Goal: Task Accomplishment & Management: Manage account settings

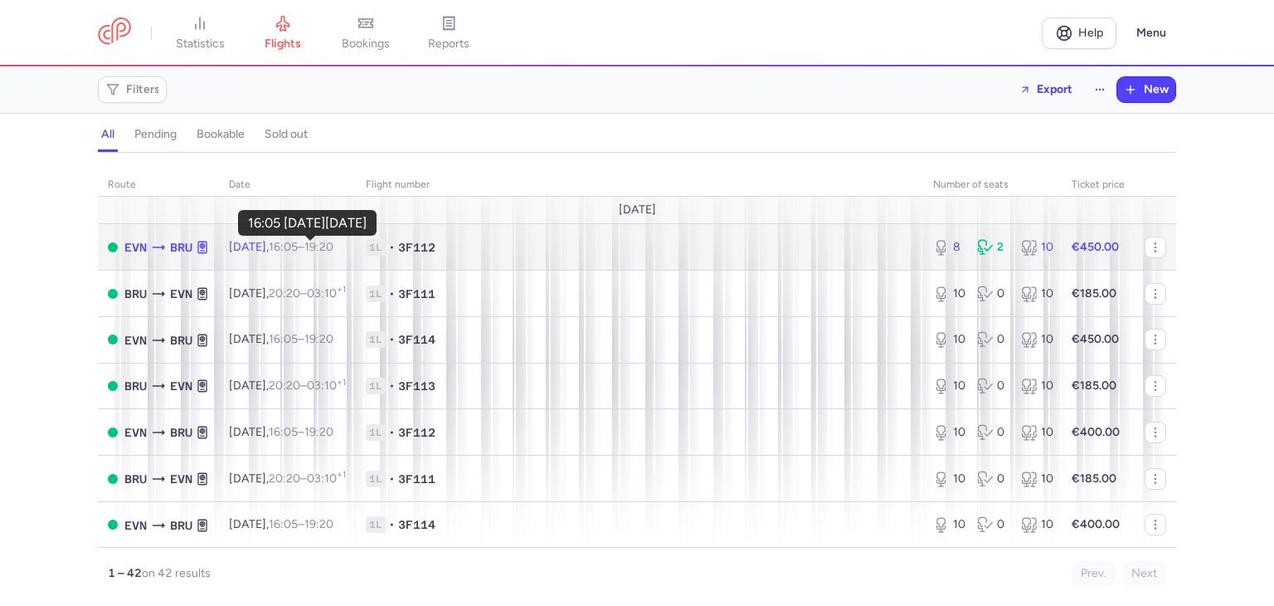
click at [298, 252] on time "16:05" at bounding box center [283, 247] width 29 height 14
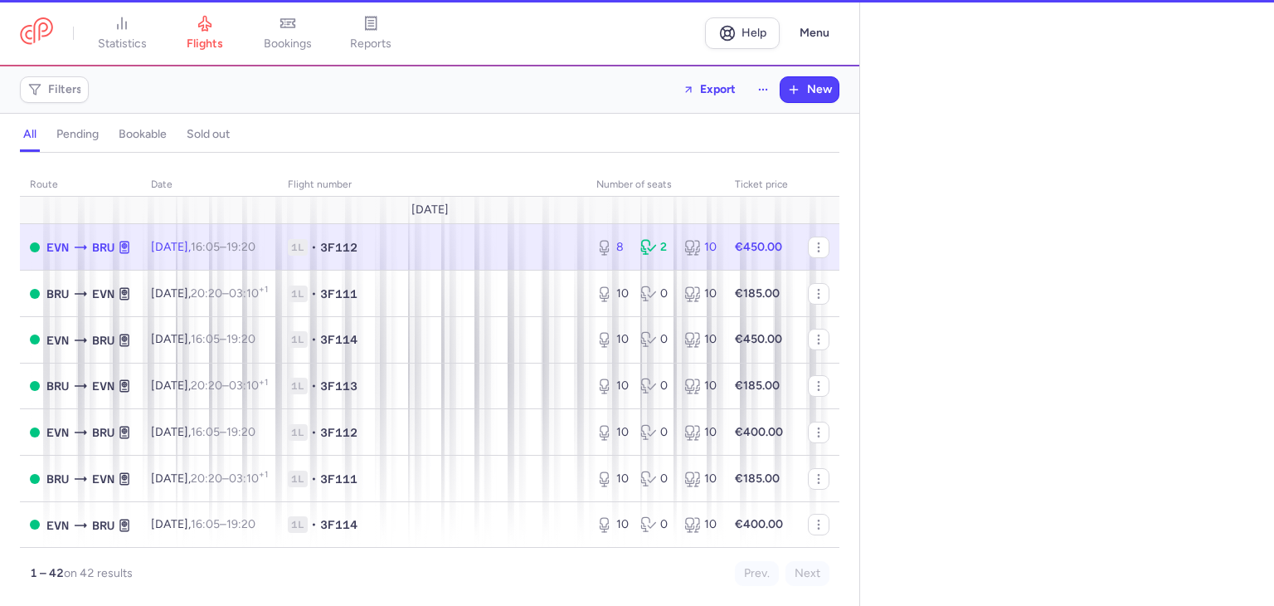
select select "hours"
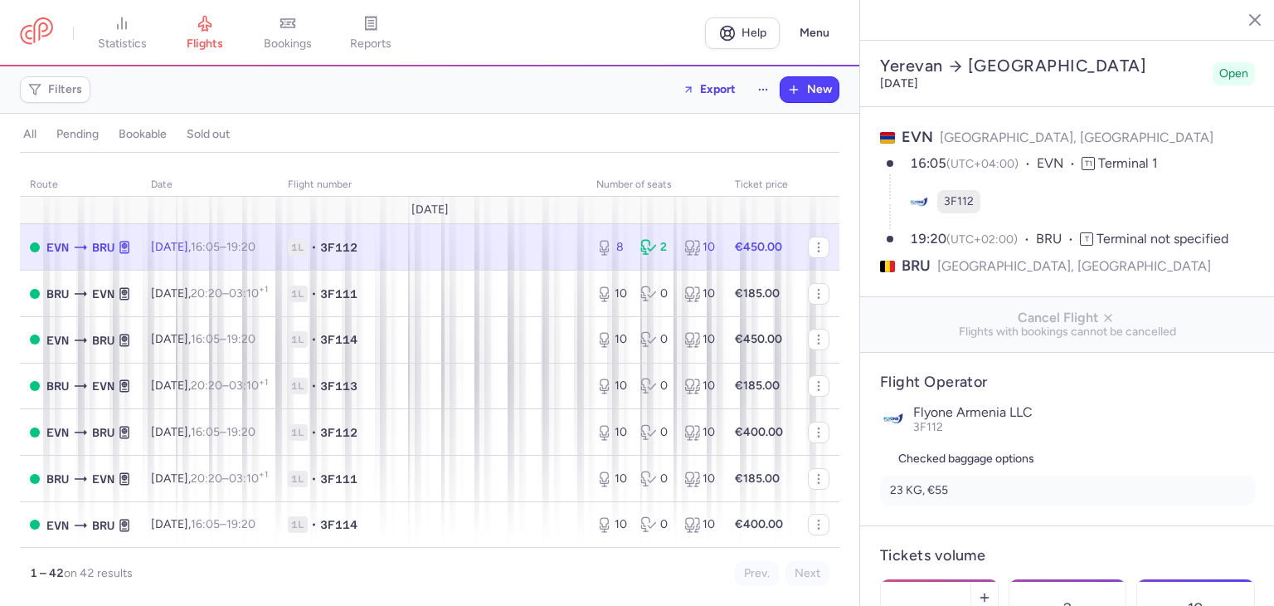
select select "days"
type input "8"
type input "450"
type input "6"
select select "hours"
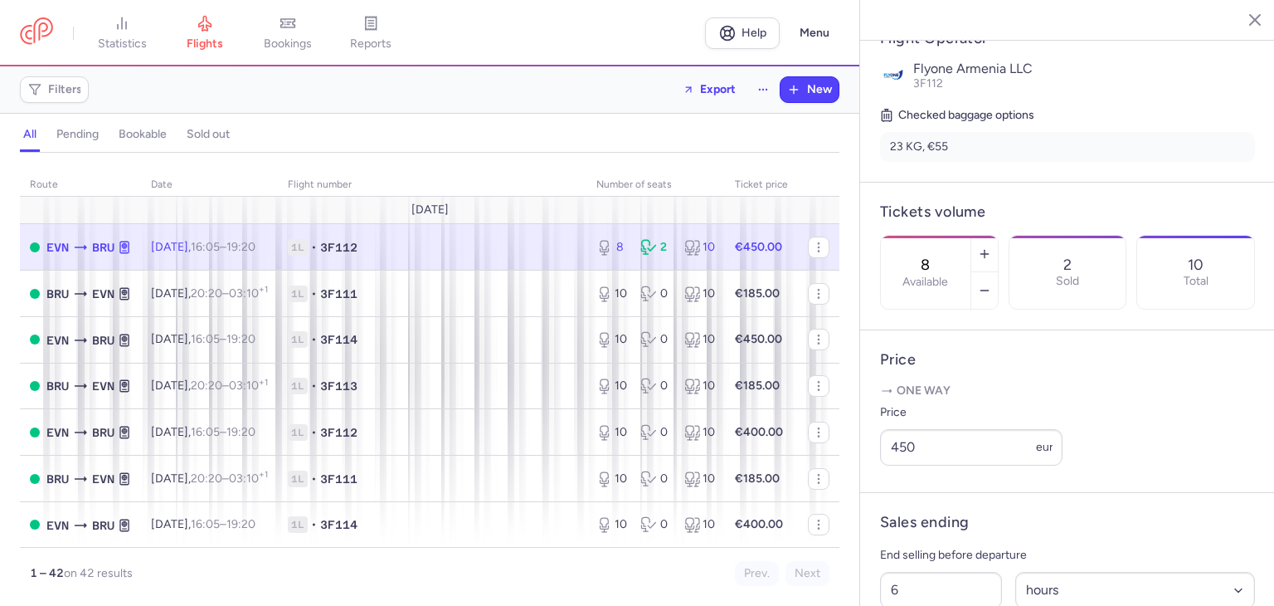
scroll to position [377, 0]
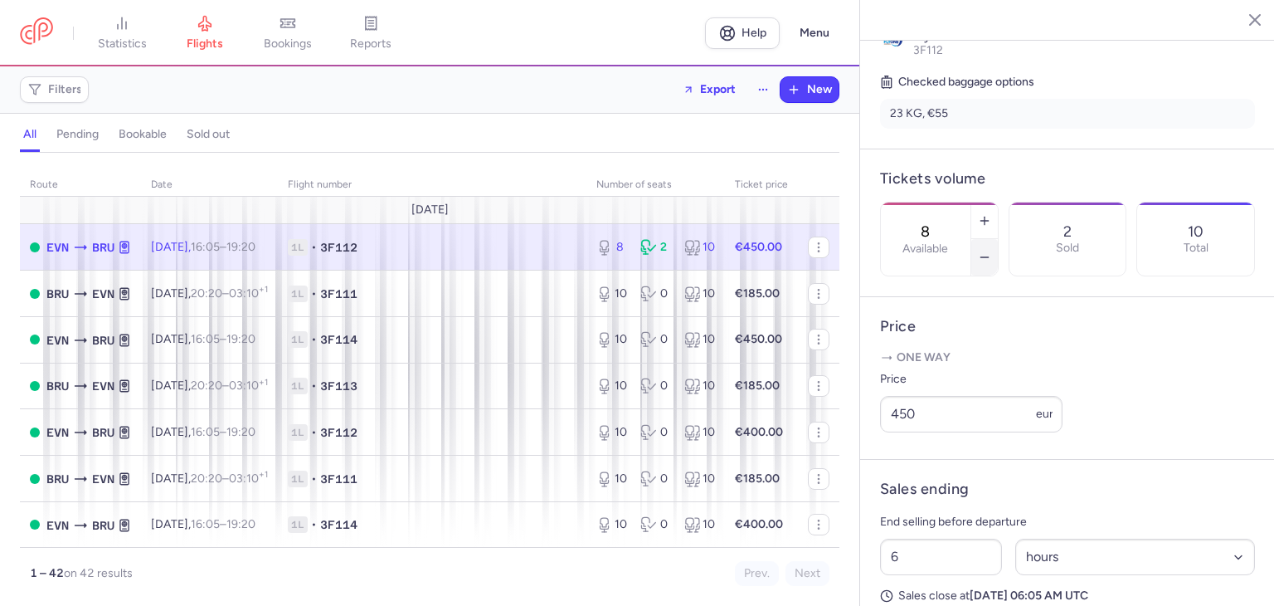
click at [991, 251] on icon "button" at bounding box center [984, 257] width 13 height 13
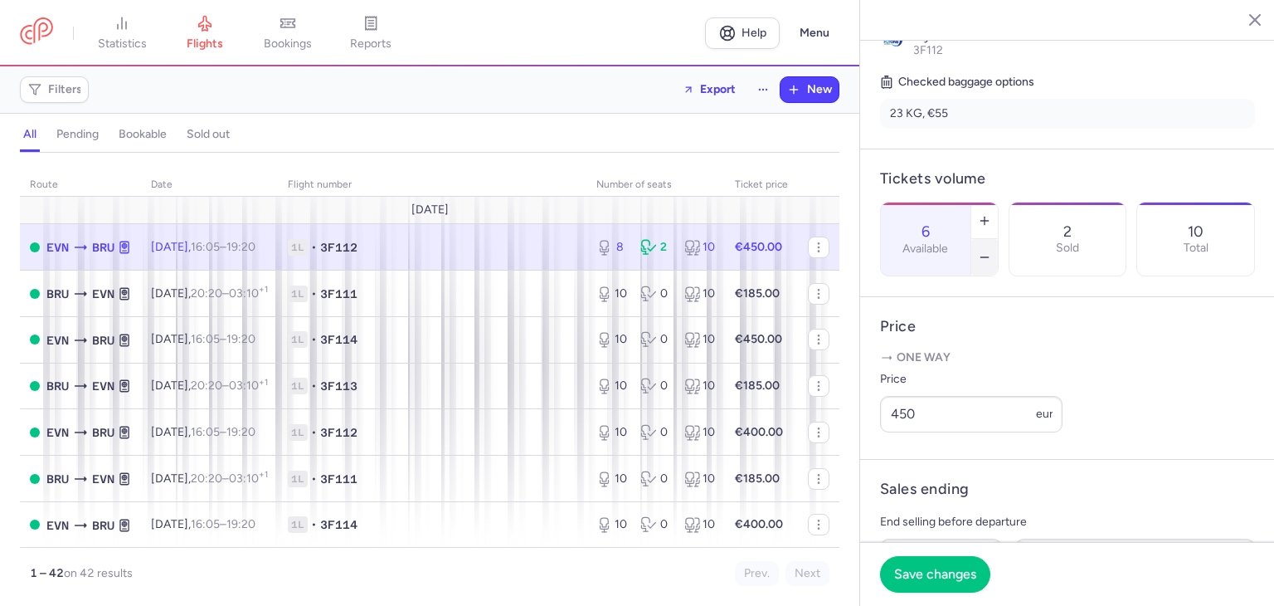
click at [991, 251] on icon "button" at bounding box center [984, 257] width 13 height 13
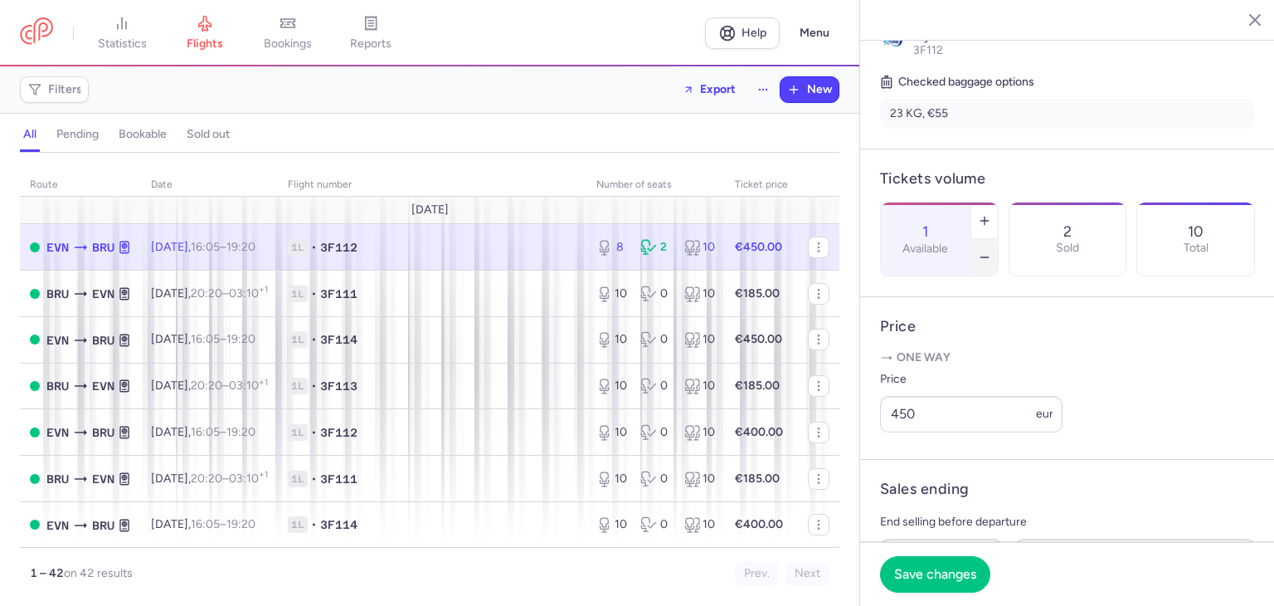
click at [991, 251] on icon "button" at bounding box center [984, 257] width 13 height 13
type input "0"
click at [916, 578] on span "Save changes" at bounding box center [935, 573] width 82 height 15
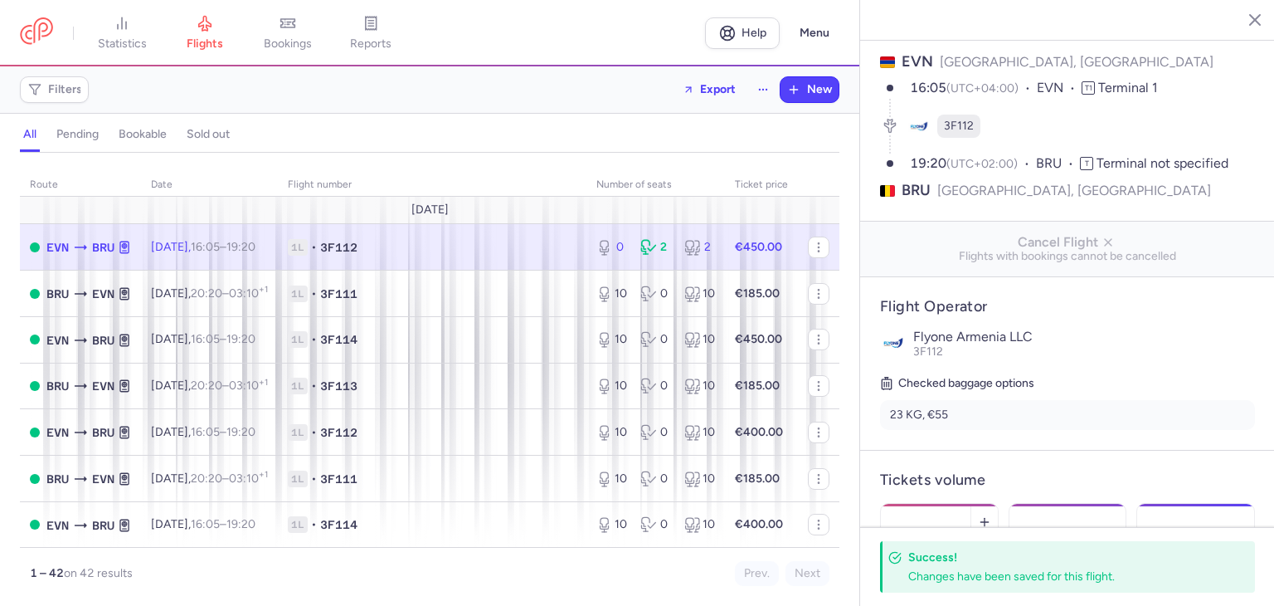
scroll to position [0, 0]
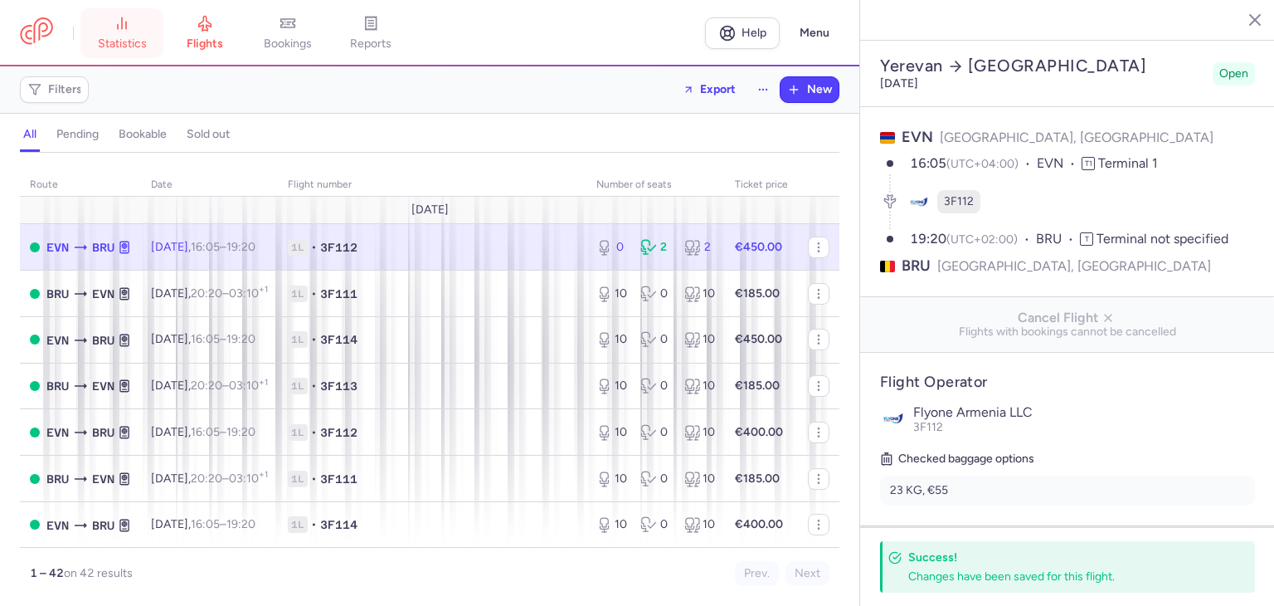
click at [139, 34] on link "statistics" at bounding box center [121, 33] width 83 height 37
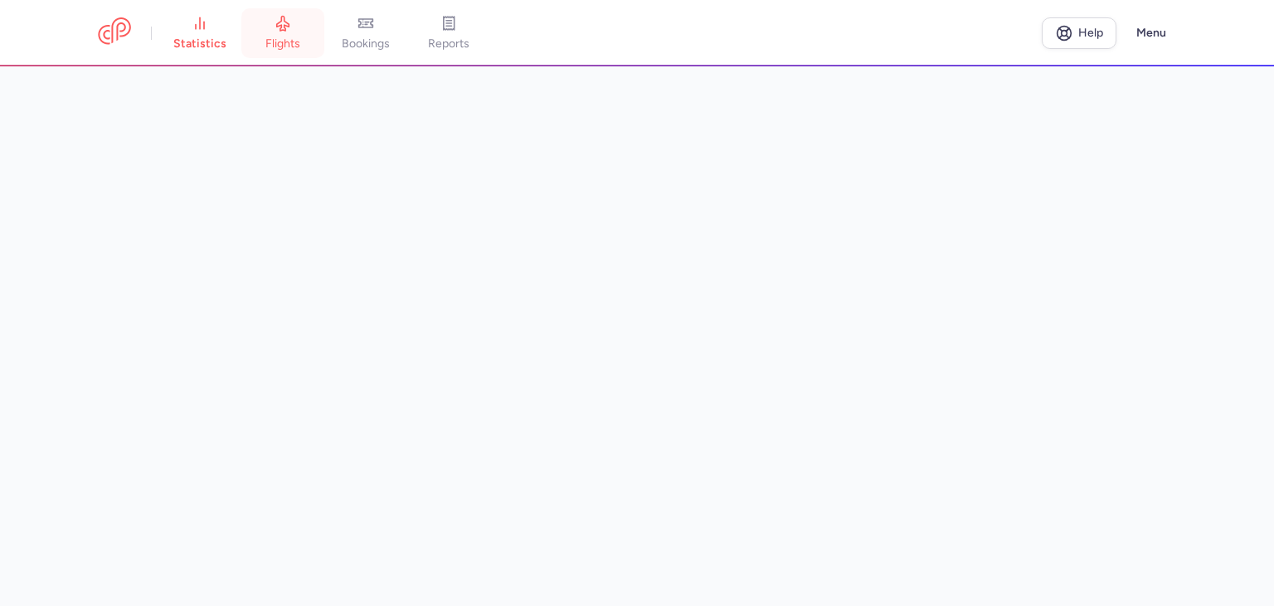
click at [280, 51] on link "flights" at bounding box center [282, 33] width 83 height 37
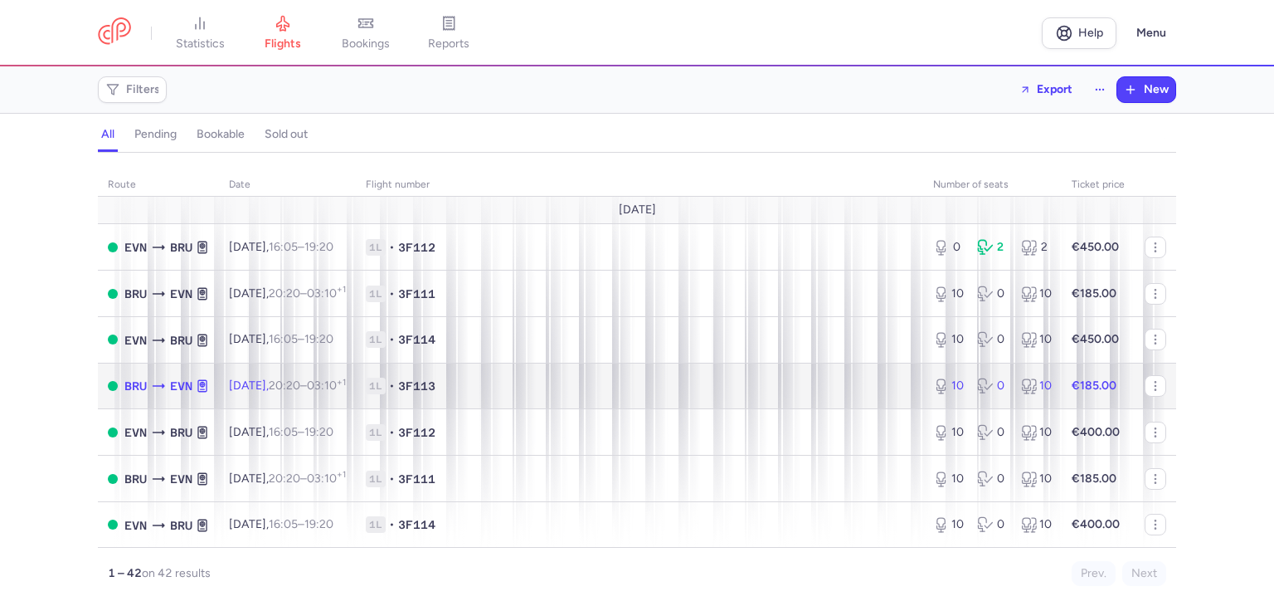
click at [771, 405] on td "1L • 3F113" at bounding box center [639, 386] width 567 height 46
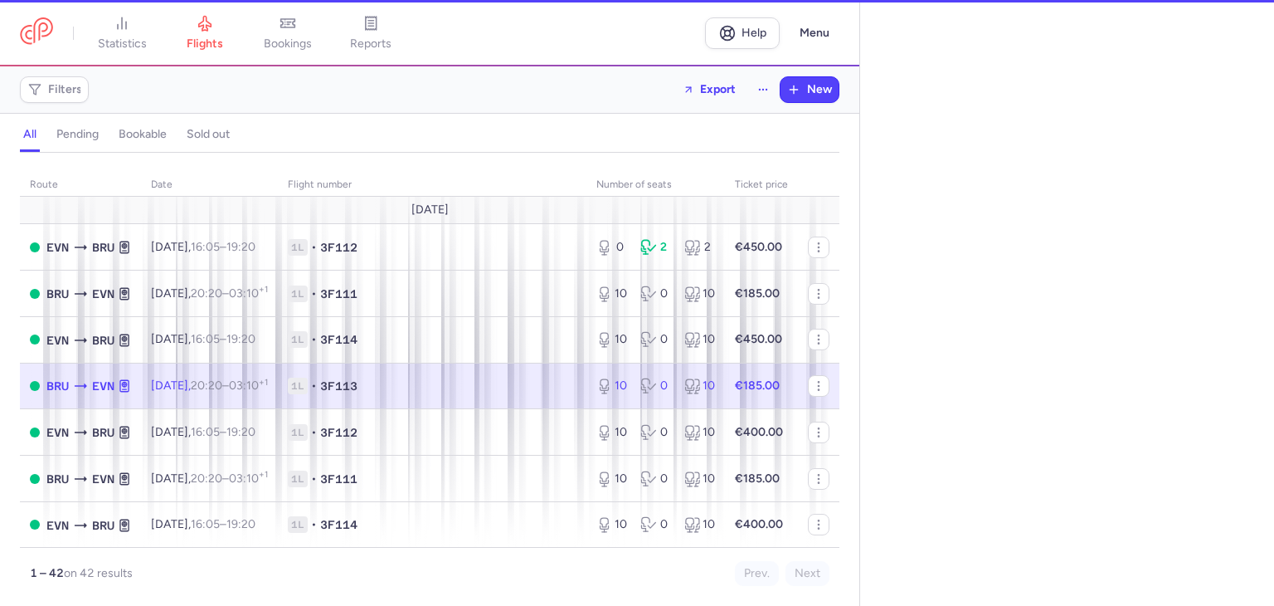
select select "hours"
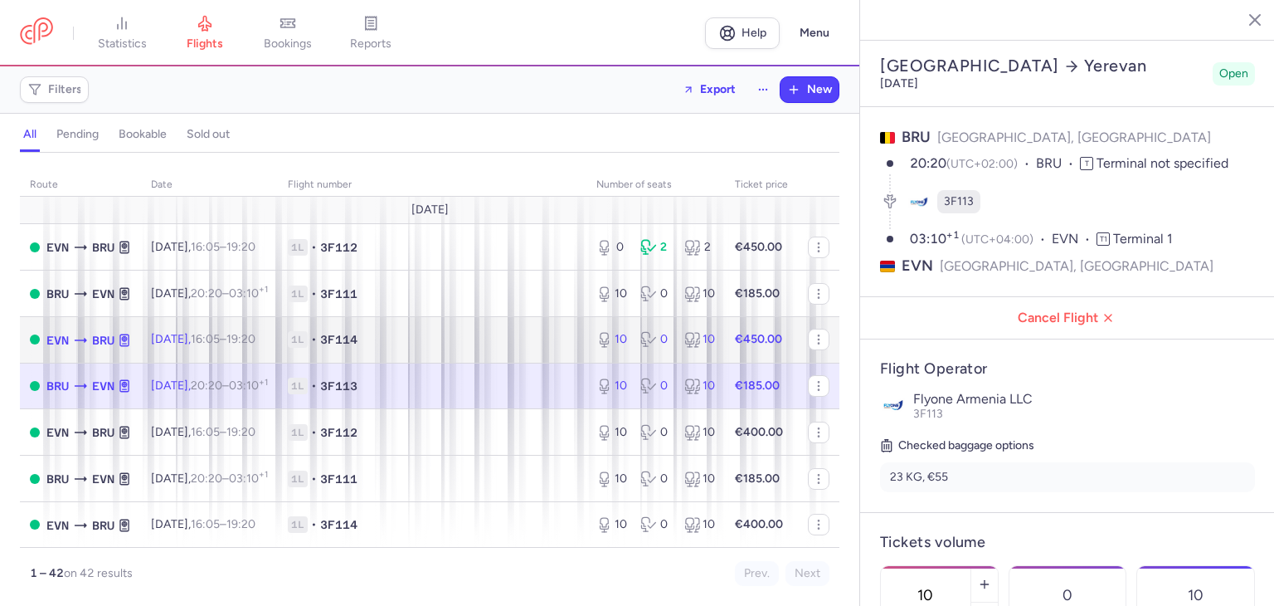
click at [458, 337] on span "1L • 3F114" at bounding box center [432, 339] width 289 height 17
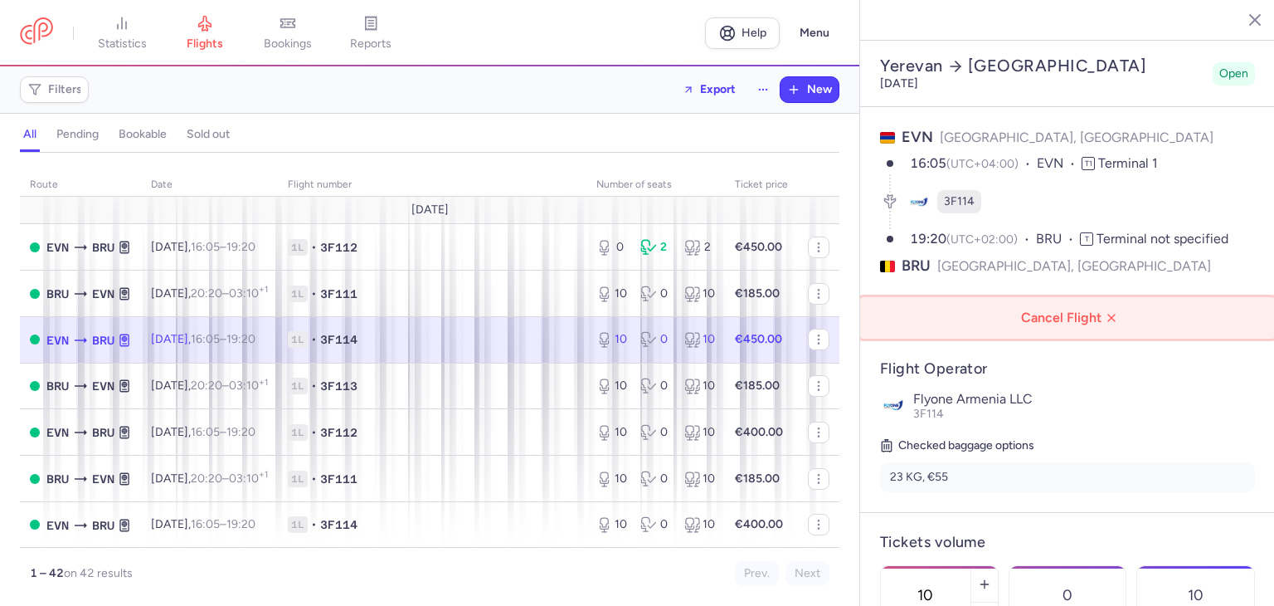
drag, startPoint x: 1271, startPoint y: 223, endPoint x: 934, endPoint y: 279, distance: 341.4
click at [934, 310] on span "Cancel Flight" at bounding box center [1071, 317] width 388 height 15
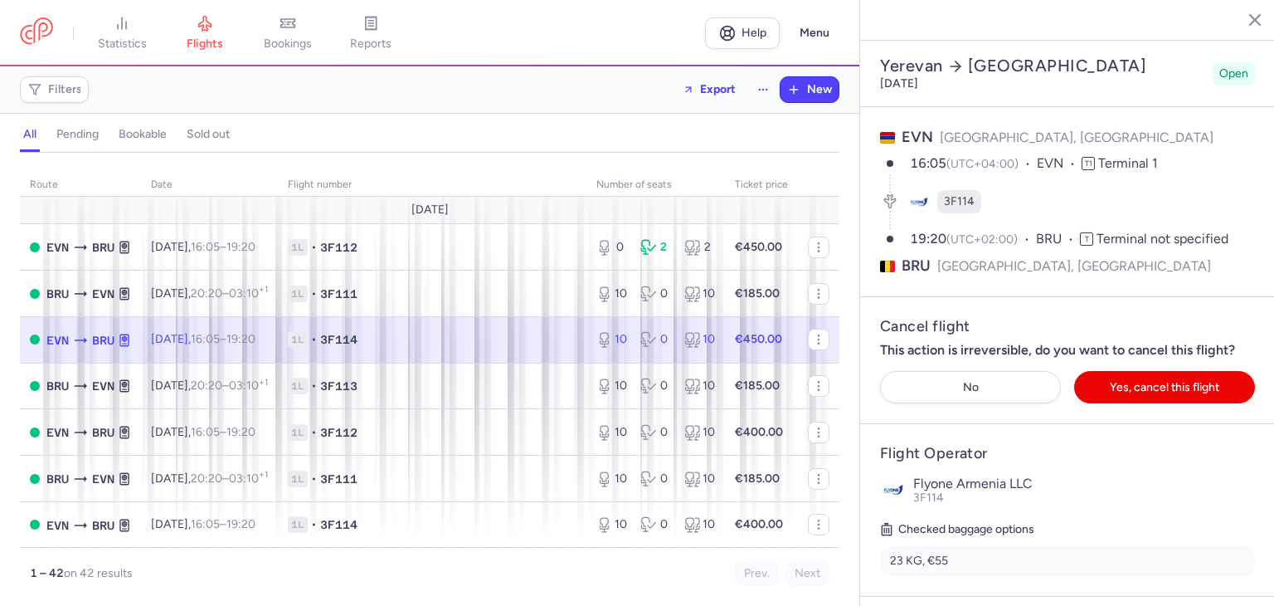
click at [1241, 24] on icon "button" at bounding box center [1242, 19] width 17 height 17
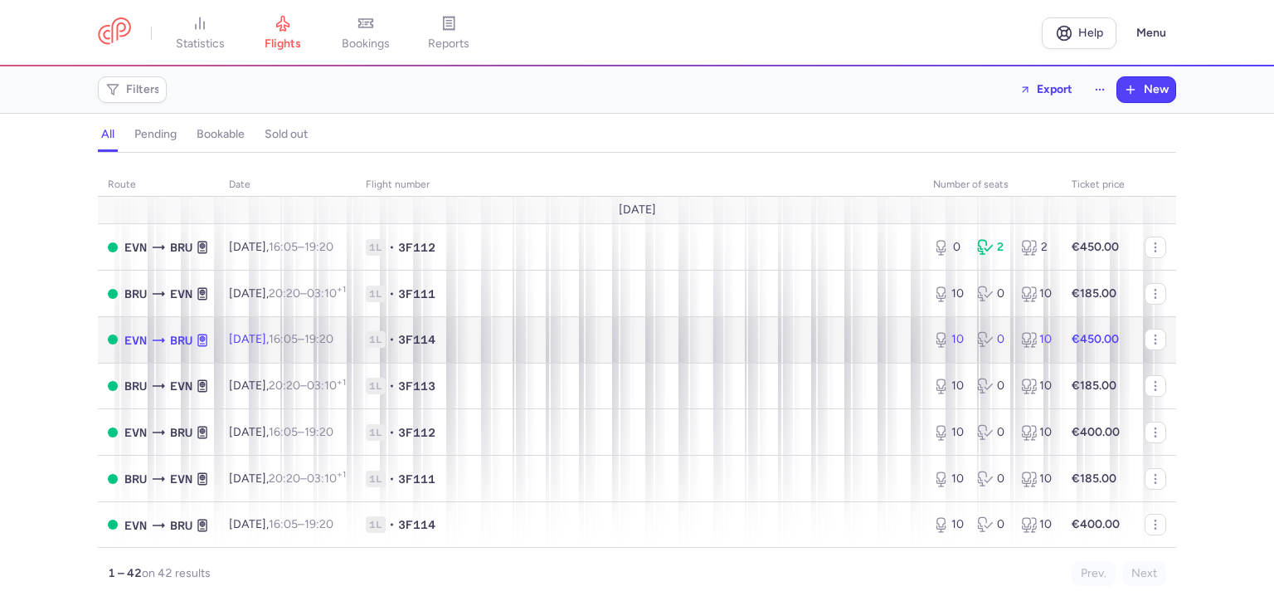
click at [711, 346] on span "1L • 3F114" at bounding box center [640, 339] width 548 height 17
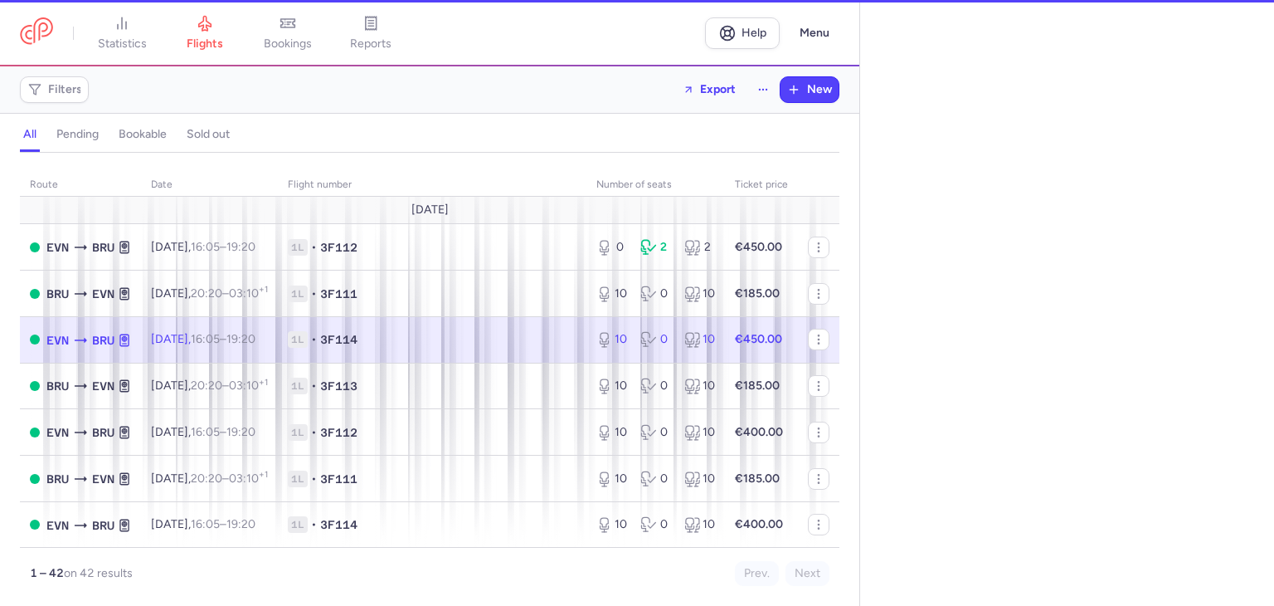
select select "hours"
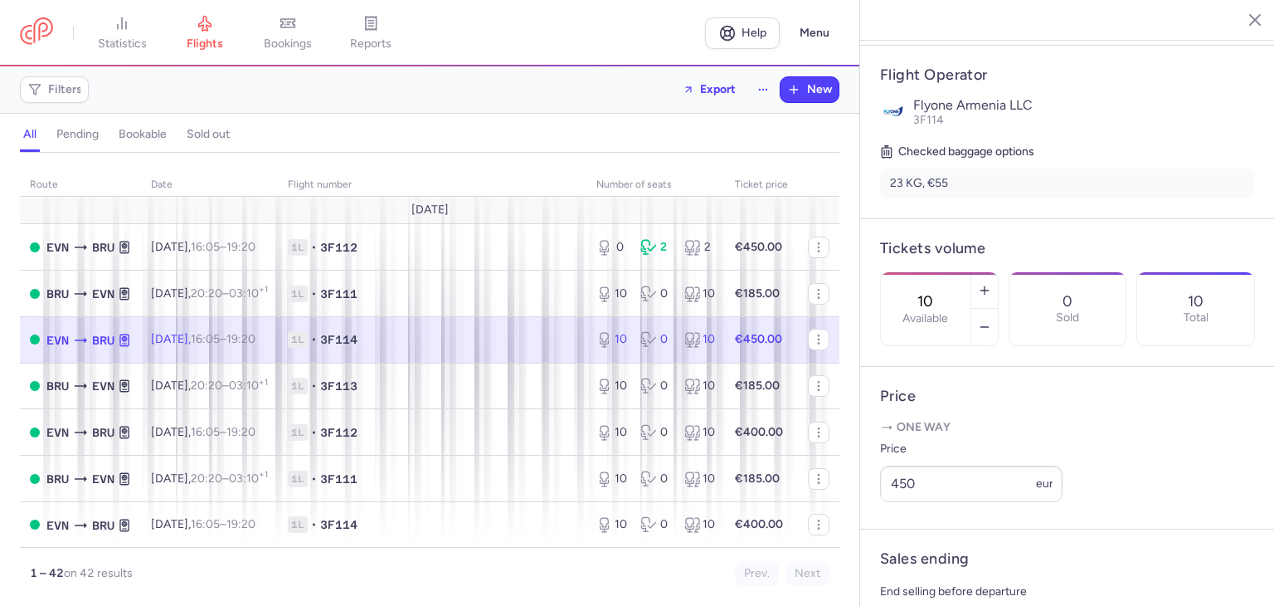
scroll to position [328, 0]
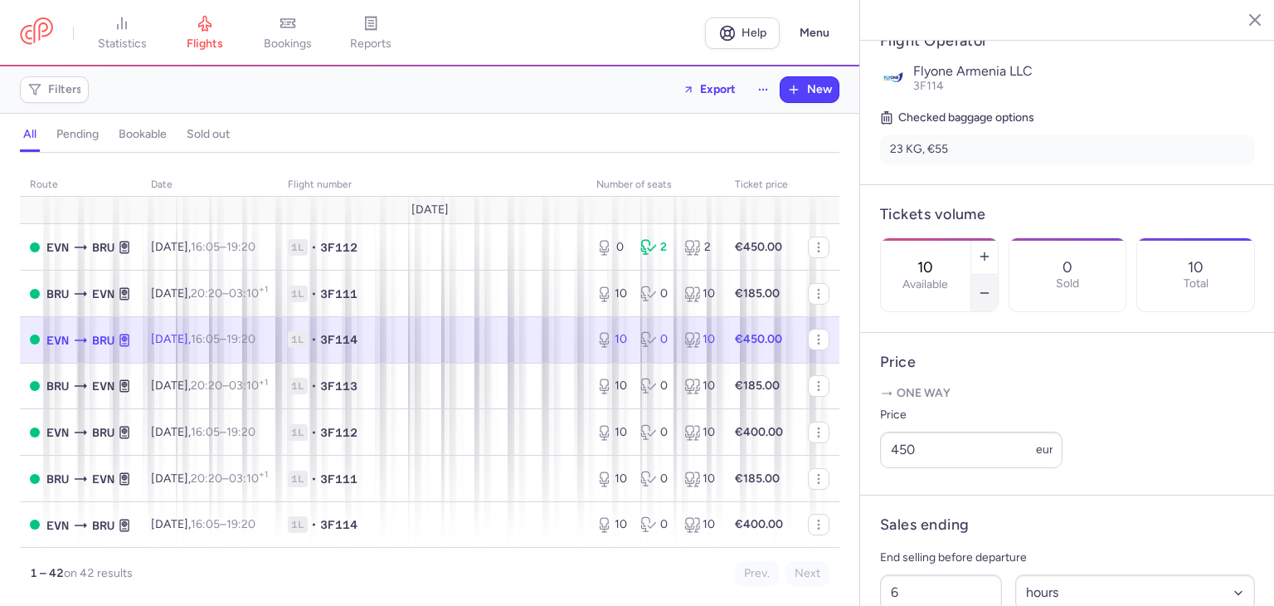
click at [991, 286] on icon "button" at bounding box center [984, 292] width 13 height 13
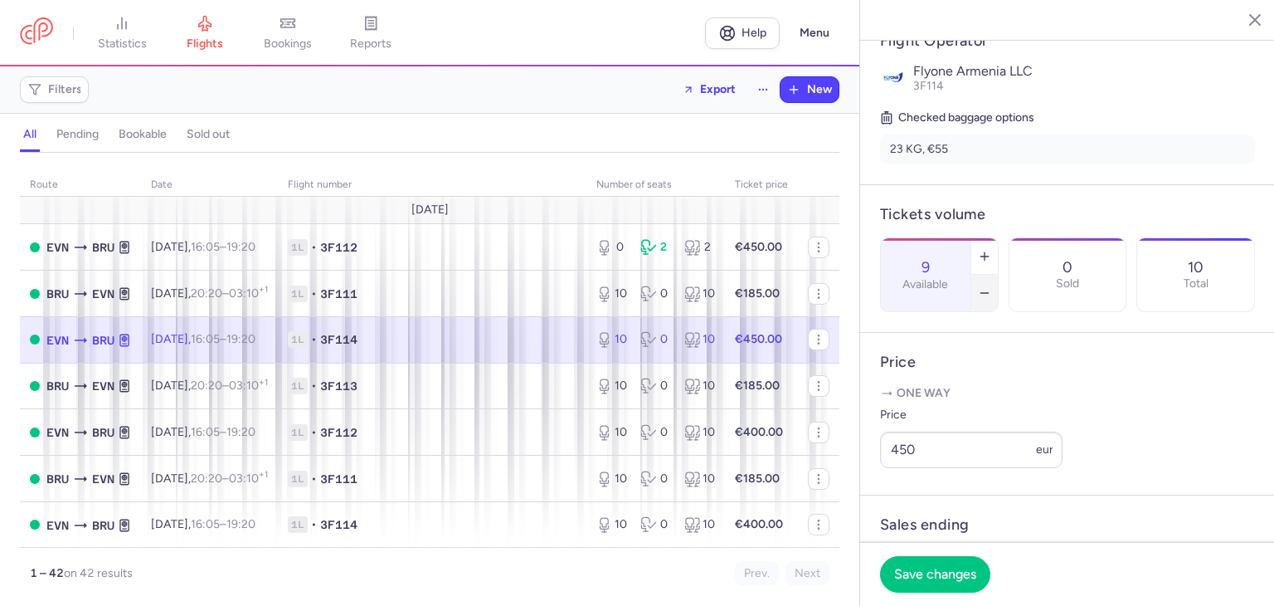
click at [991, 286] on icon "button" at bounding box center [984, 292] width 13 height 13
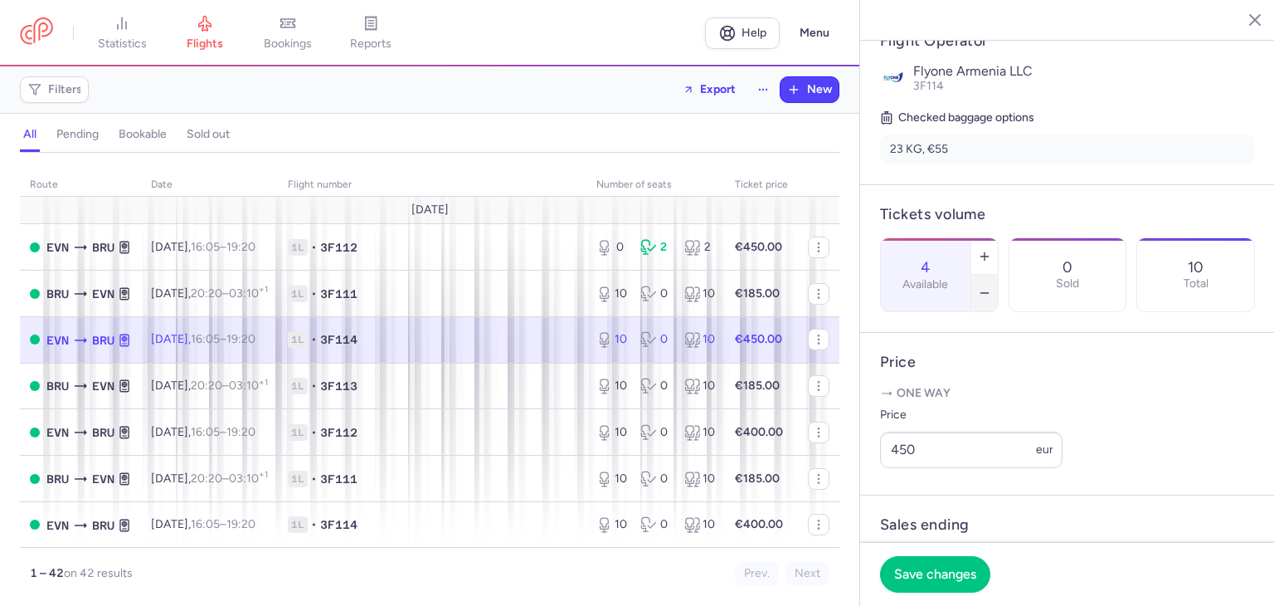
click at [991, 286] on icon "button" at bounding box center [984, 292] width 13 height 13
type input "3"
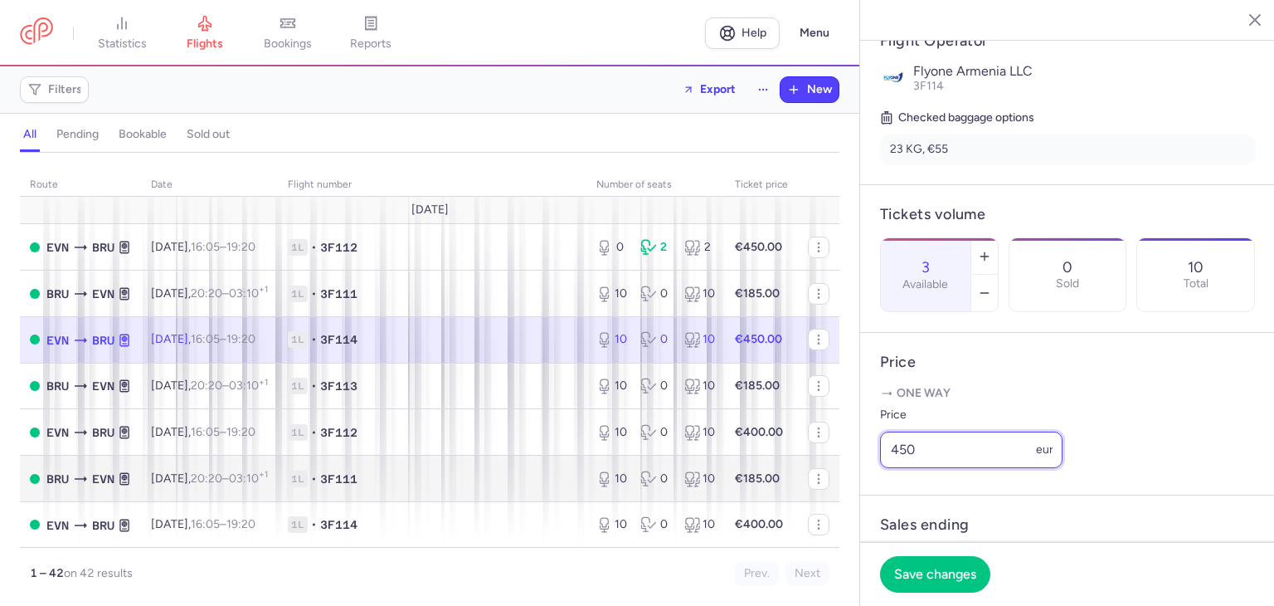
drag, startPoint x: 922, startPoint y: 494, endPoint x: 810, endPoint y: 494, distance: 112.8
click at [810, 494] on div "statistics flights bookings reports Help Menu Filters Export New all pending bo…" at bounding box center [637, 303] width 1274 height 606
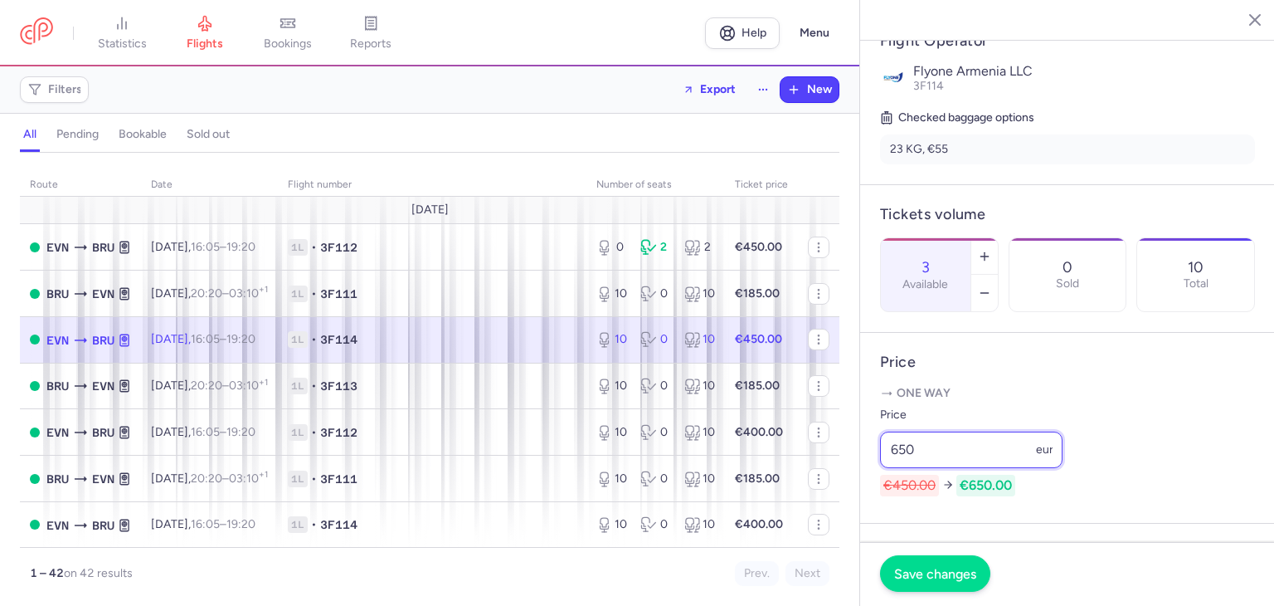
type input "650"
click at [927, 572] on span "Save changes" at bounding box center [935, 573] width 82 height 15
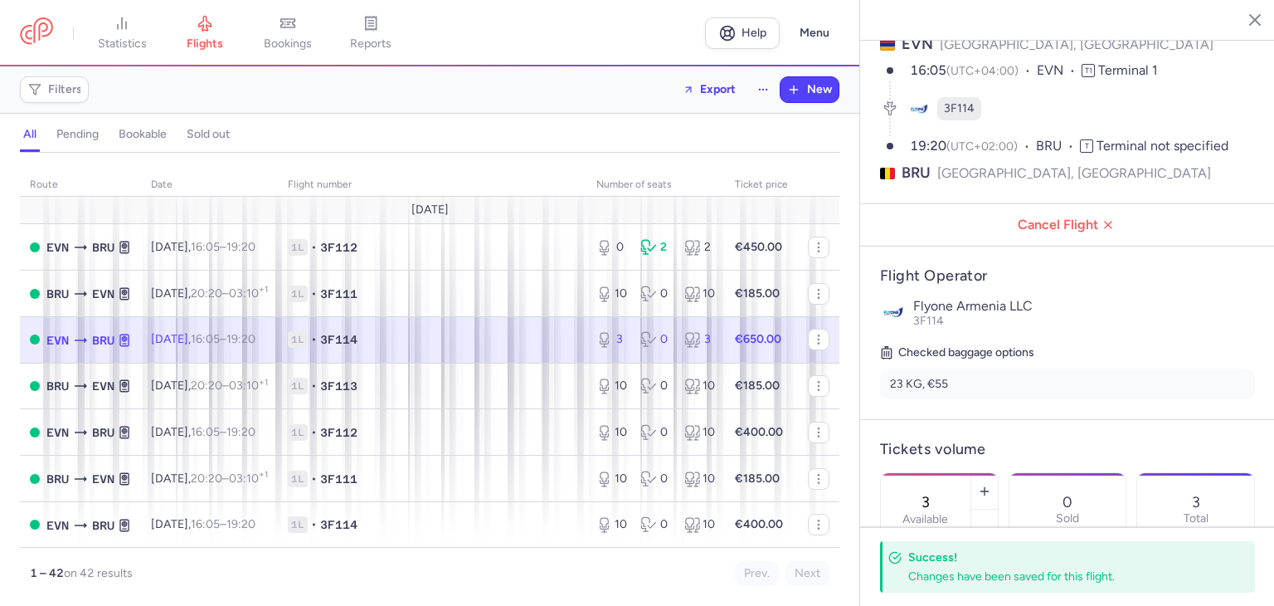
scroll to position [0, 0]
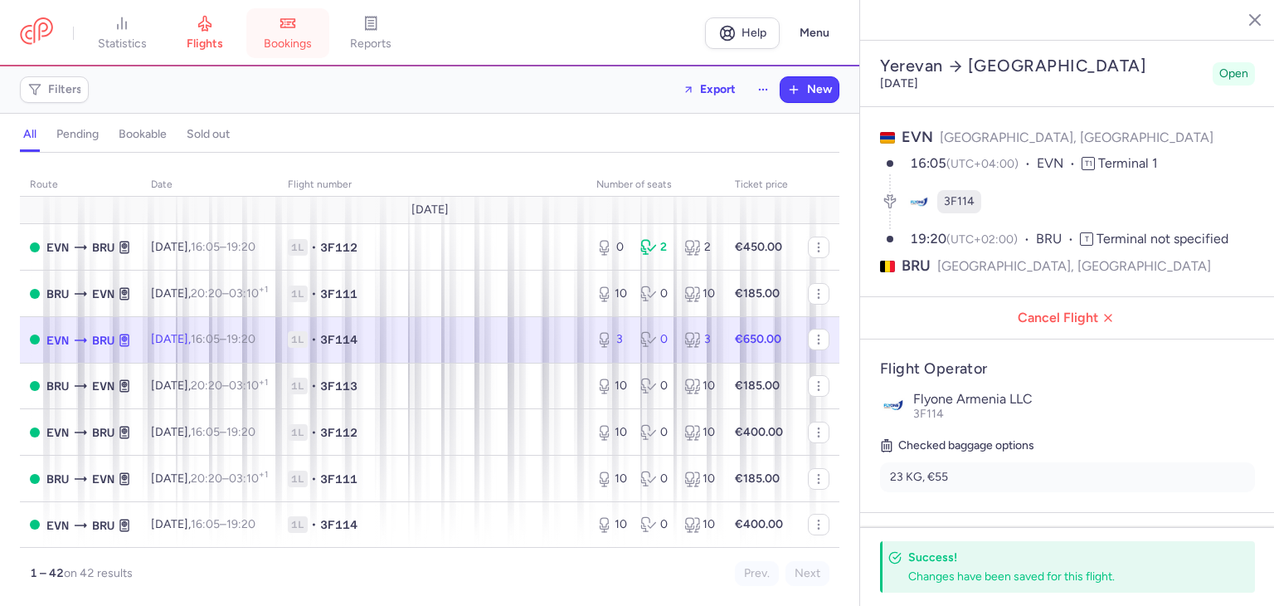
click at [286, 39] on span "bookings" at bounding box center [288, 44] width 48 height 15
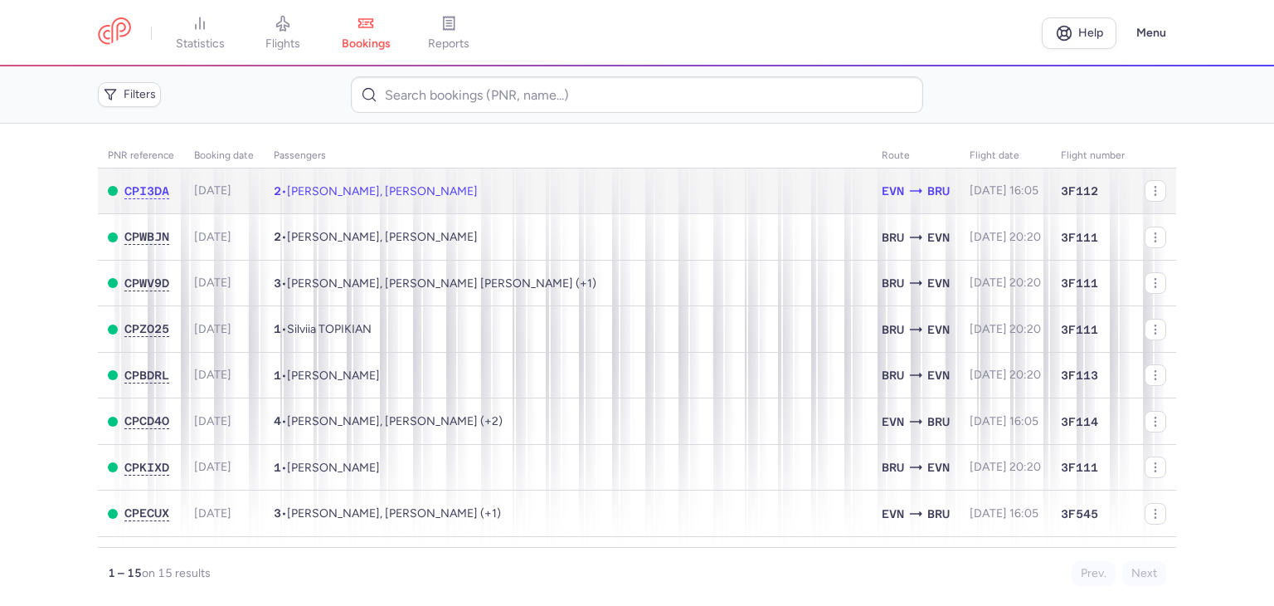
click at [419, 193] on span "[PERSON_NAME], [PERSON_NAME]" at bounding box center [382, 191] width 191 height 14
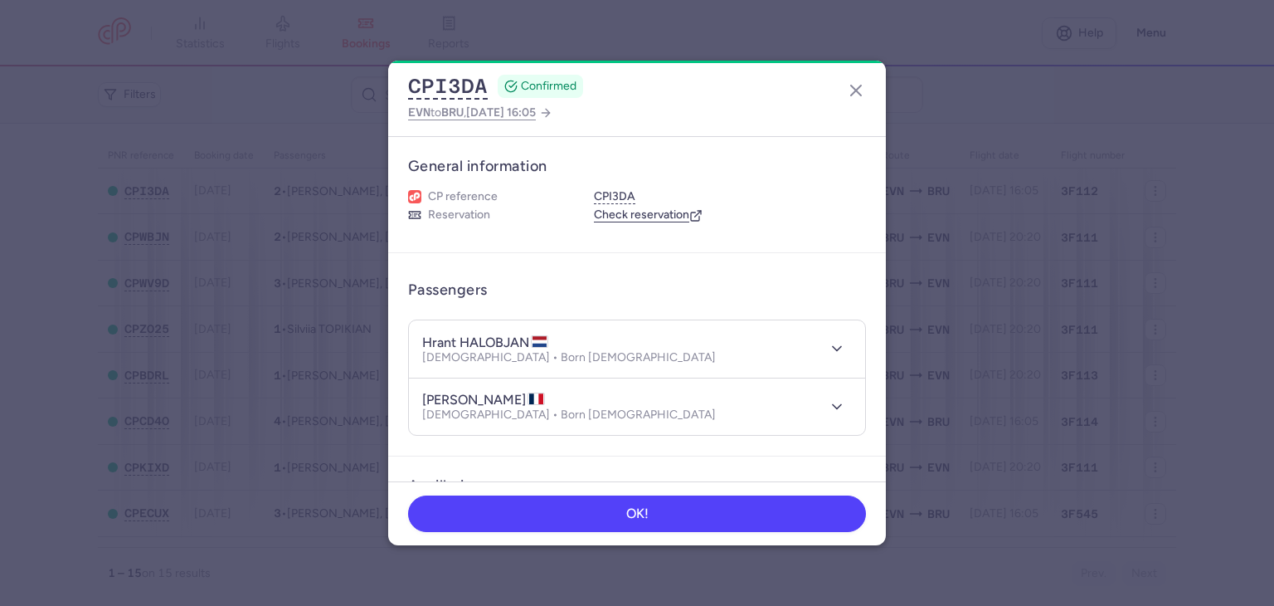
drag, startPoint x: 888, startPoint y: 178, endPoint x: 898, endPoint y: 202, distance: 25.6
click at [898, 202] on dialog "CPI3DA CONFIRMED EVN to BRU , 2025 Aug 14, 16:05 General information CP referen…" at bounding box center [637, 303] width 1221 height 484
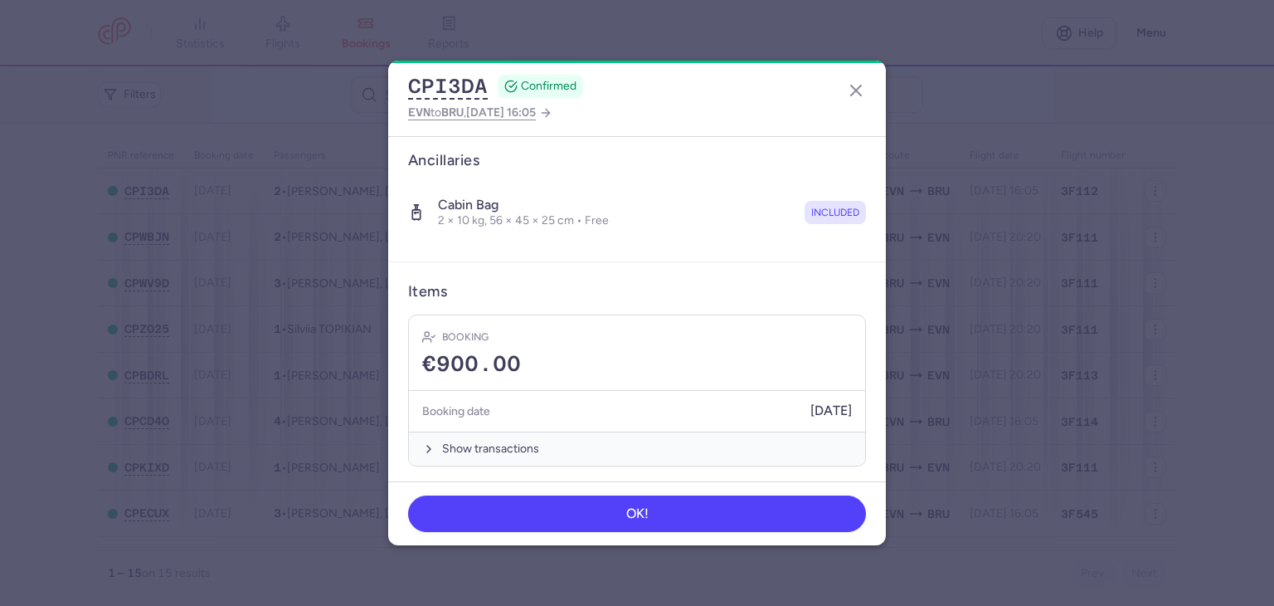
scroll to position [327, 0]
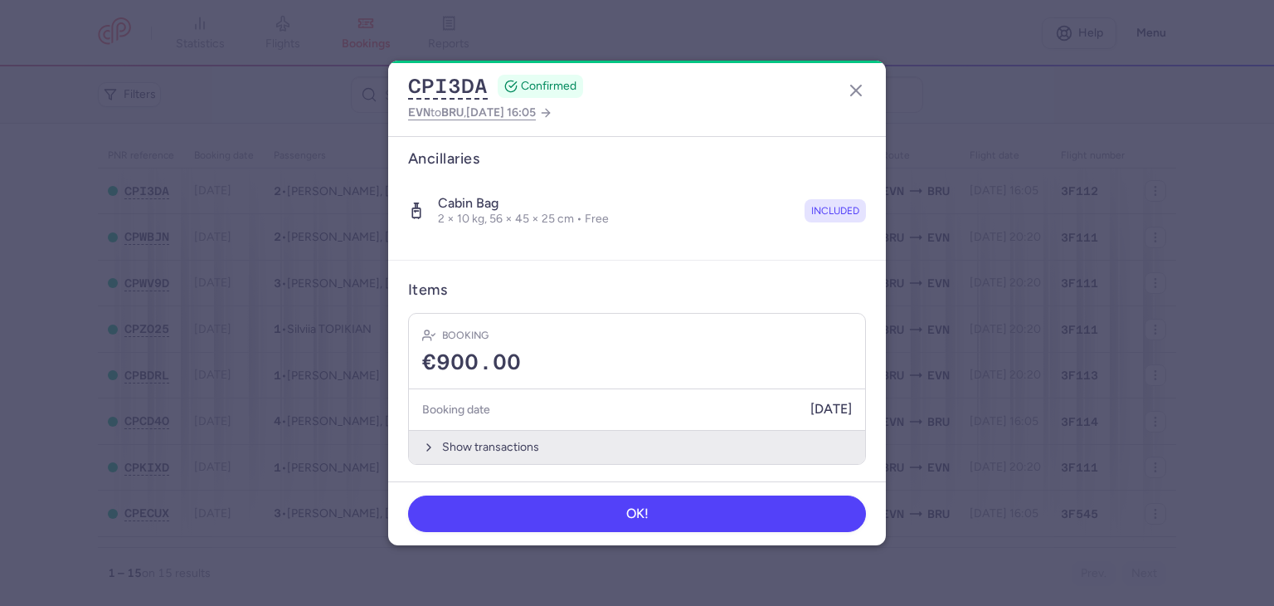
click at [671, 450] on button "Show transactions" at bounding box center [637, 447] width 456 height 34
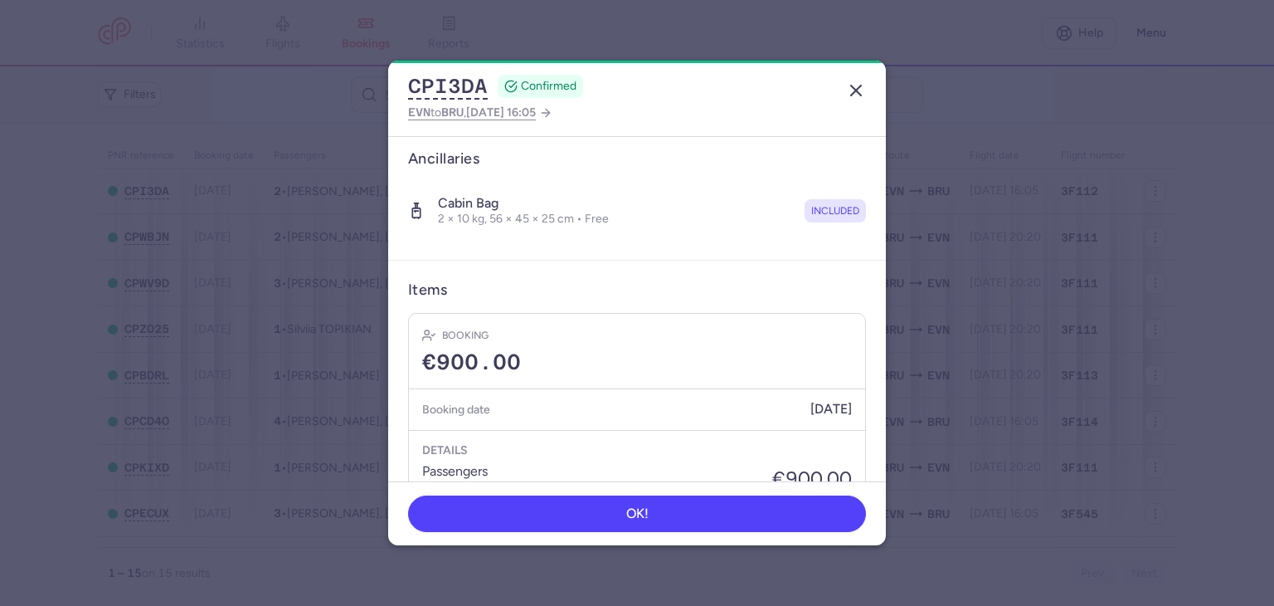
click at [858, 95] on icon "button" at bounding box center [856, 90] width 20 height 20
